Goal: Task Accomplishment & Management: Manage account settings

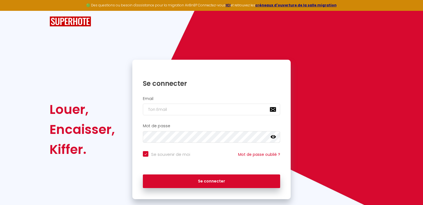
checkbox input "true"
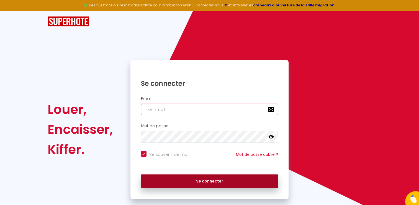
type input "[EMAIL_ADDRESS][DOMAIN_NAME]"
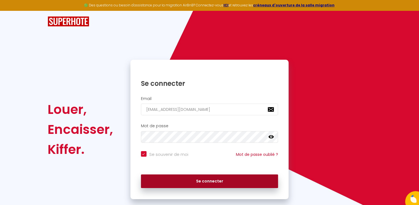
click at [240, 183] on button "Se connecter" at bounding box center [209, 181] width 137 height 14
checkbox input "true"
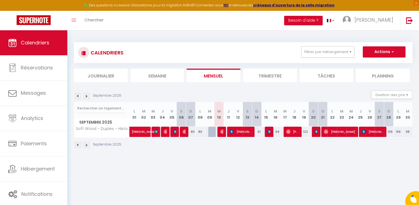
click at [213, 130] on div at bounding box center [212, 131] width 9 height 11
type input "80"
type input "[DATE] Septembre 2025"
type input "Mer 10 Septembre 2025"
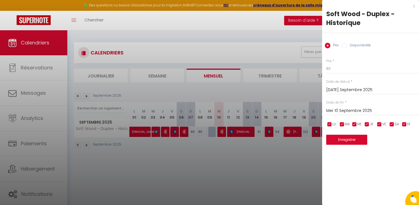
click at [359, 47] on label "Disponibilité" at bounding box center [359, 46] width 24 height 6
click at [347, 47] on input "Disponibilité" at bounding box center [345, 46] width 6 height 6
radio input "true"
radio input "false"
click at [344, 140] on button "Enregistrer" at bounding box center [346, 140] width 41 height 10
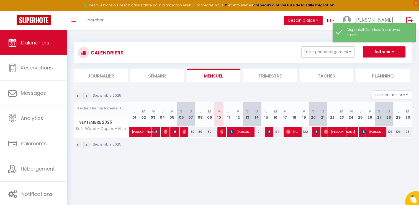
click at [271, 161] on body "🟢 Des questions ou besoin d'assistance pour la migration AirBnB? Connectez-vous…" at bounding box center [209, 132] width 419 height 205
click at [269, 75] on li "Trimestre" at bounding box center [270, 75] width 54 height 14
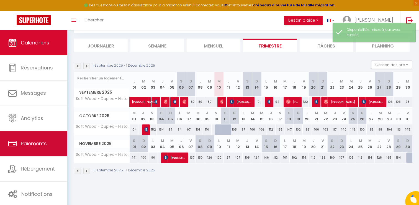
scroll to position [30, 0]
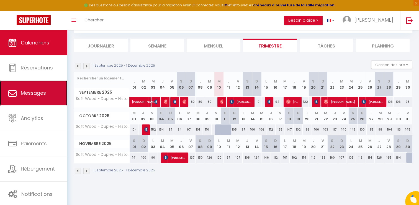
click at [37, 95] on span "Messages" at bounding box center [33, 92] width 25 height 7
select select "message"
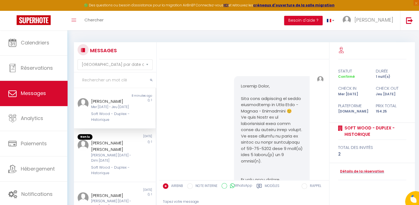
scroll to position [1633, 0]
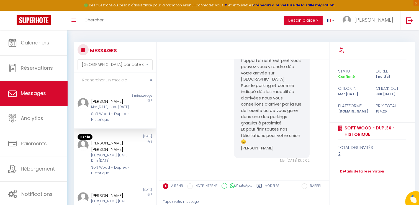
click at [104, 118] on div "Soft Wood - Duplex - Historique" at bounding box center [111, 116] width 40 height 11
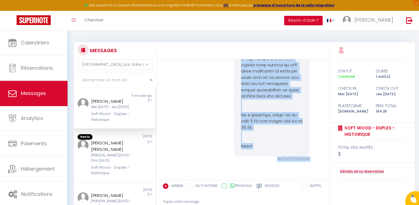
scroll to position [409, 0]
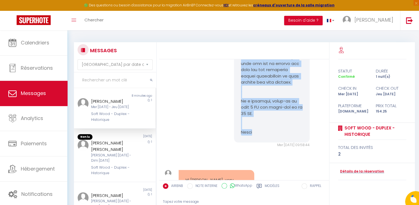
drag, startPoint x: 239, startPoint y: 86, endPoint x: 265, endPoint y: 134, distance: 53.9
copy pre "Loremip Dolor, Sita cons adipiscing el seddo eiusmodtemp in Utla Etdo - Magnaa …"
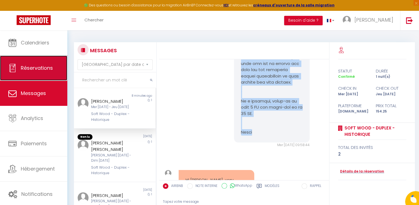
click at [38, 65] on span "Réservations" at bounding box center [37, 67] width 32 height 7
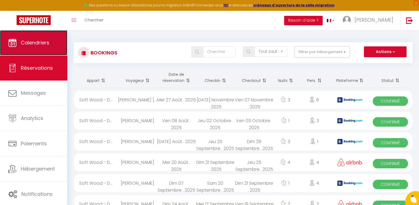
click at [37, 45] on span "Calendriers" at bounding box center [35, 42] width 29 height 7
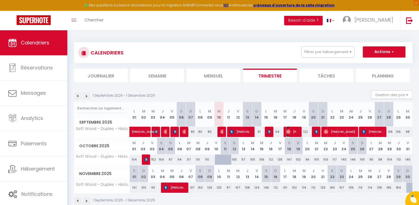
click at [292, 132] on span "[PERSON_NAME]" at bounding box center [292, 131] width 12 height 11
select select "OK"
select select "0"
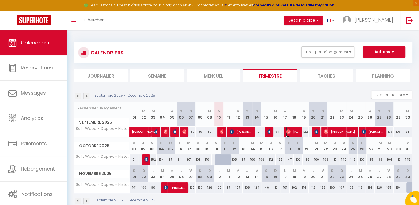
select select "1"
select select
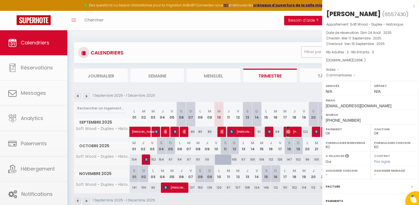
select select "22252"
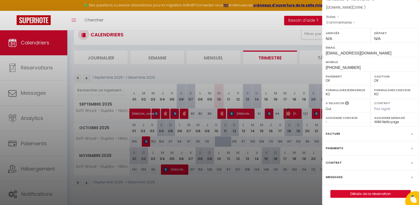
scroll to position [28, 0]
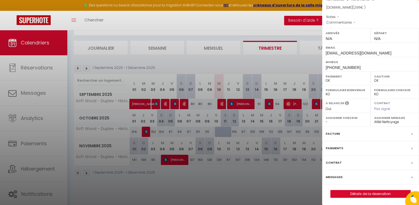
click at [345, 175] on div "Messages" at bounding box center [370, 177] width 97 height 14
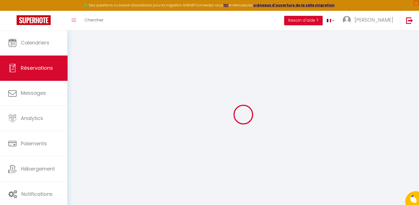
select select
checkbox input "false"
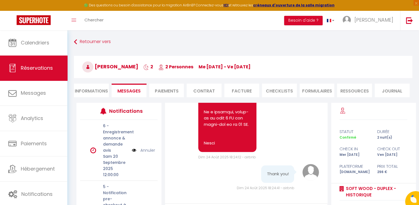
scroll to position [557, 0]
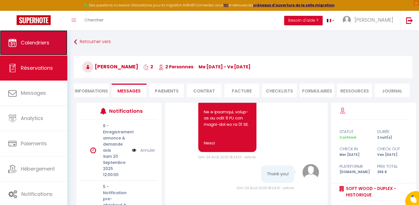
click at [41, 45] on span "Calendriers" at bounding box center [35, 42] width 29 height 7
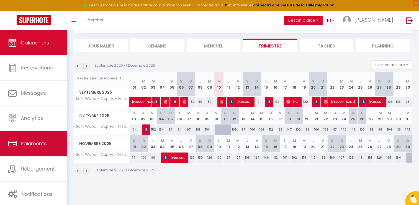
scroll to position [30, 0]
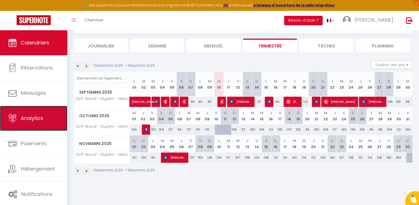
click at [34, 114] on link "Analytics" at bounding box center [33, 118] width 67 height 25
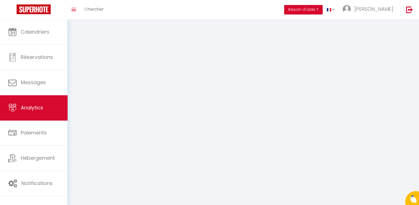
select select "2025"
select select "9"
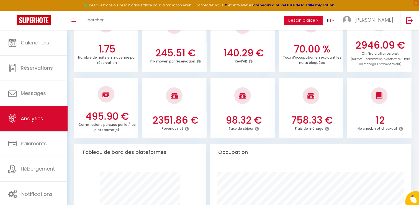
scroll to position [166, 0]
